Goal: Find specific page/section: Find specific page/section

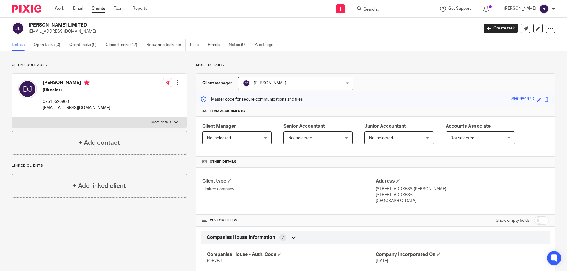
click at [367, 9] on div at bounding box center [391, 8] width 69 height 7
click at [369, 9] on input "Search" at bounding box center [389, 9] width 53 height 5
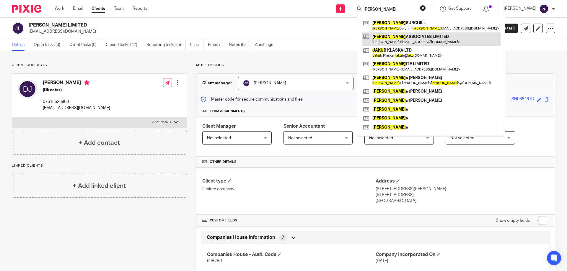
type input "[PERSON_NAME]"
click at [414, 42] on link at bounding box center [430, 39] width 139 height 14
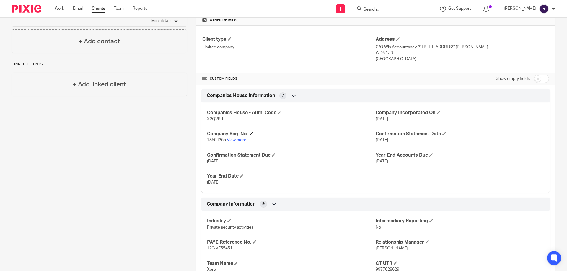
scroll to position [148, 0]
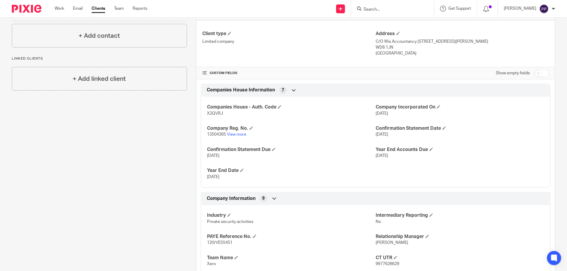
click at [242, 137] on p "13504365 View more" at bounding box center [291, 135] width 169 height 6
click at [242, 134] on link "View more" at bounding box center [236, 135] width 19 height 4
